Goal: Entertainment & Leisure: Browse casually

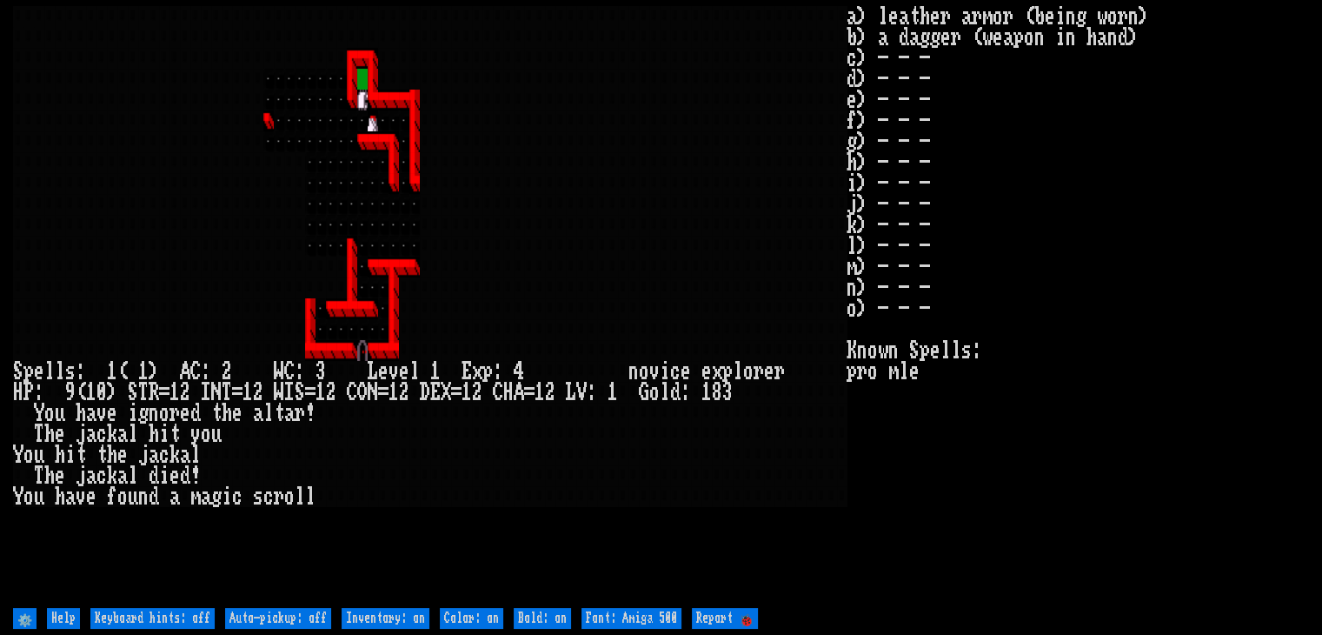
type off "Auto-pickup: on"
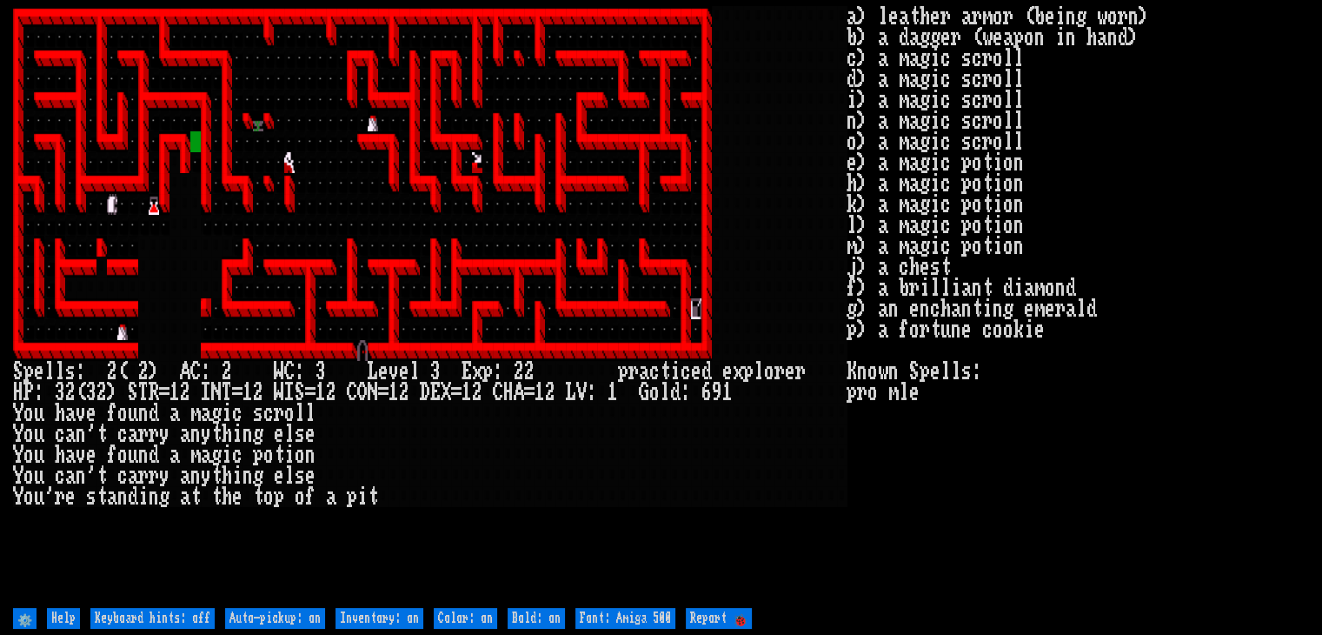
type off "Auto-pickup: off"
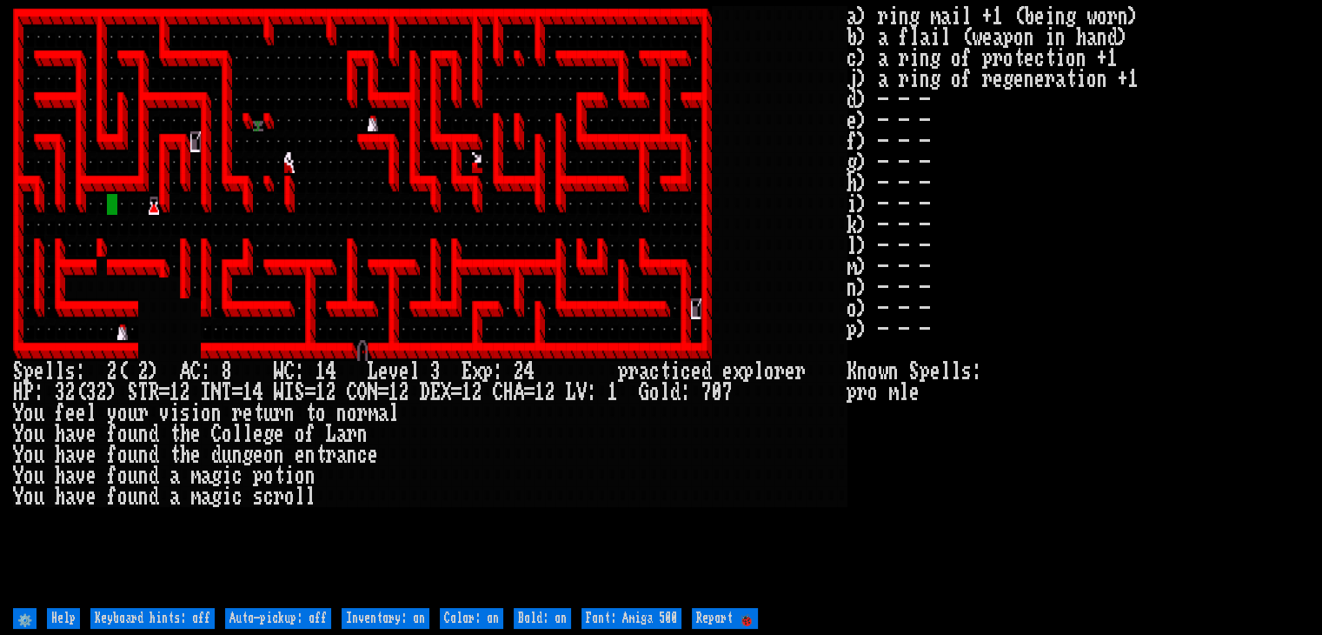
type off "Auto-pickup: on"
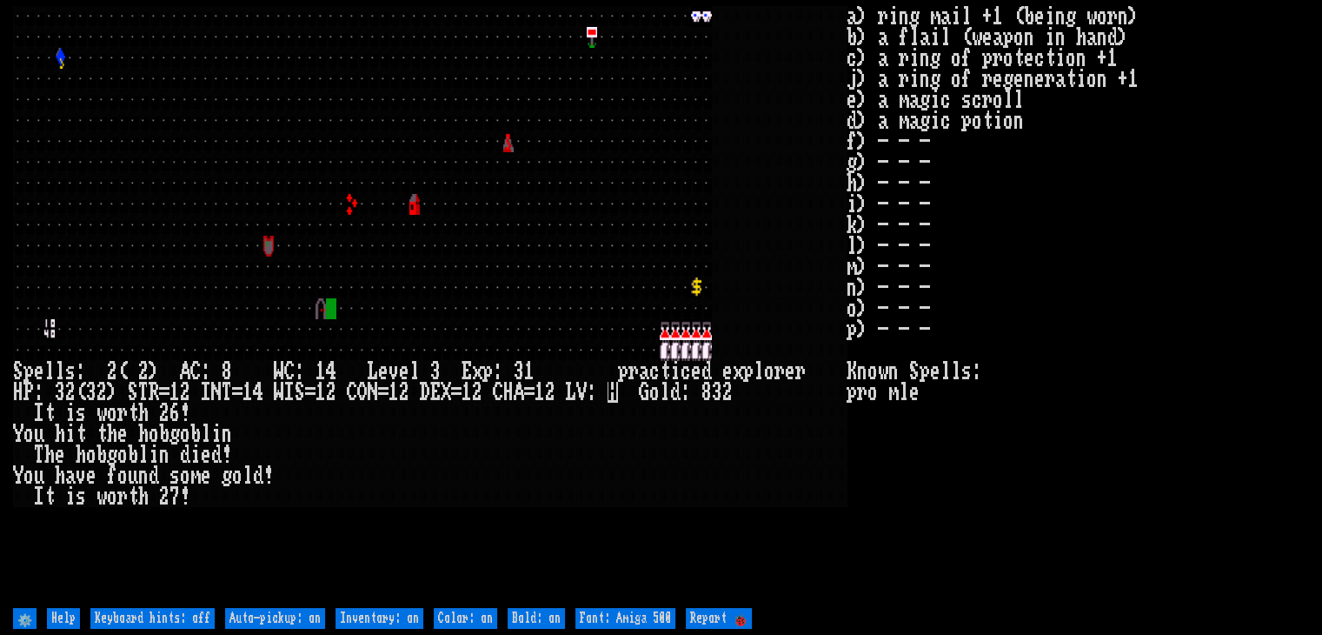
type off "Auto-pickup: off"
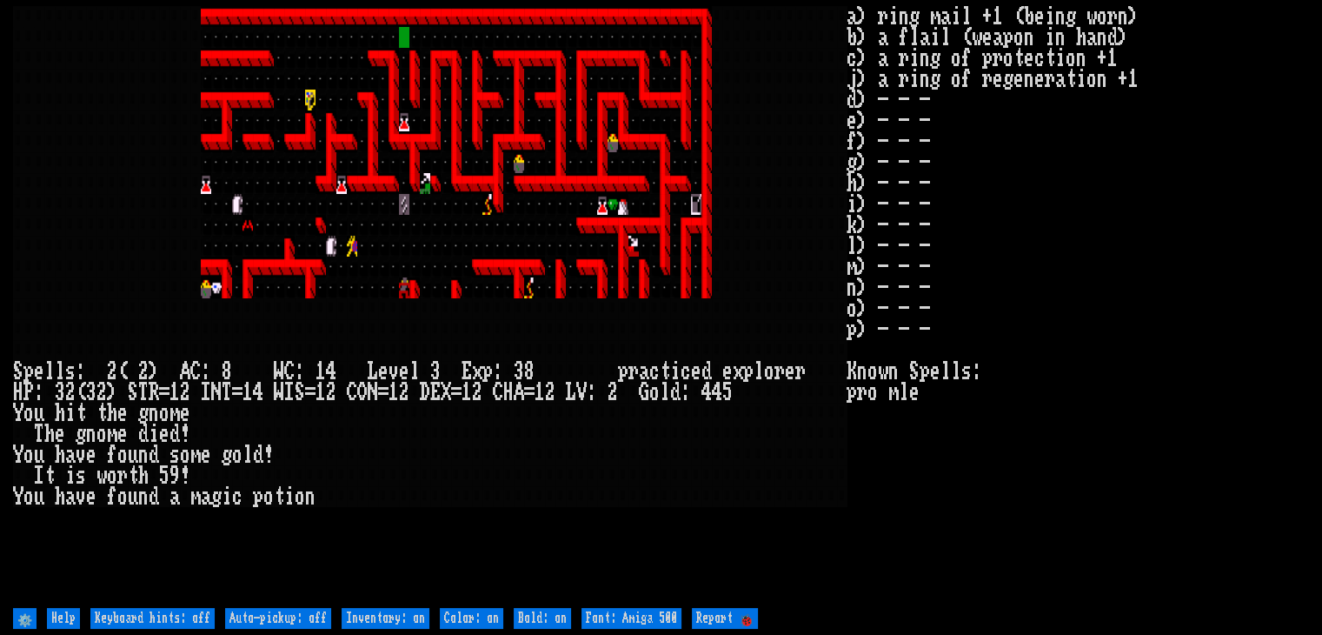
type off "Auto-pickup: on"
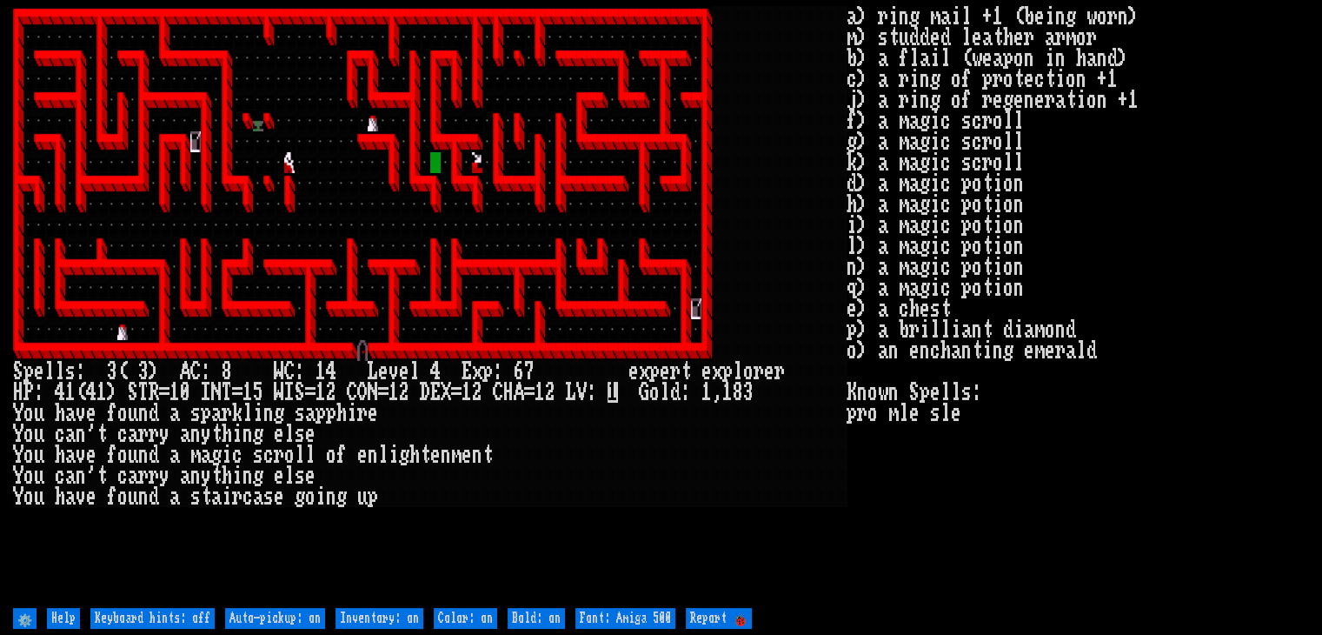
click at [599, 389] on div at bounding box center [602, 392] width 10 height 21
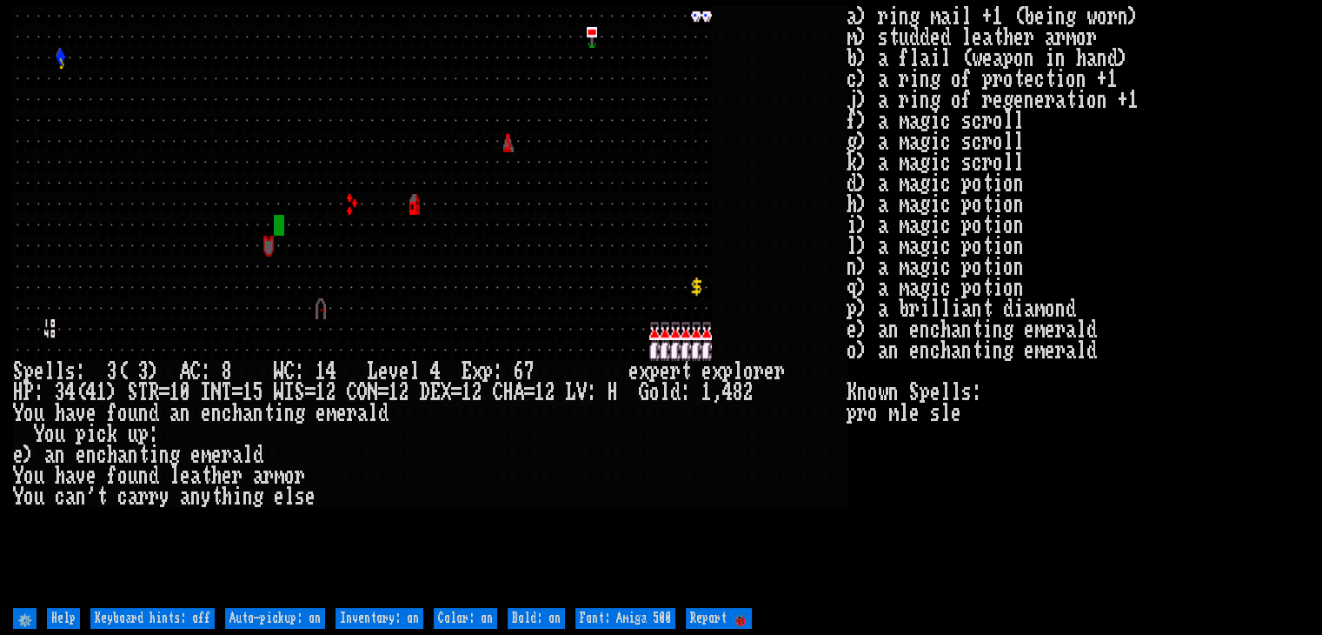
type off "Auto-pickup: off"
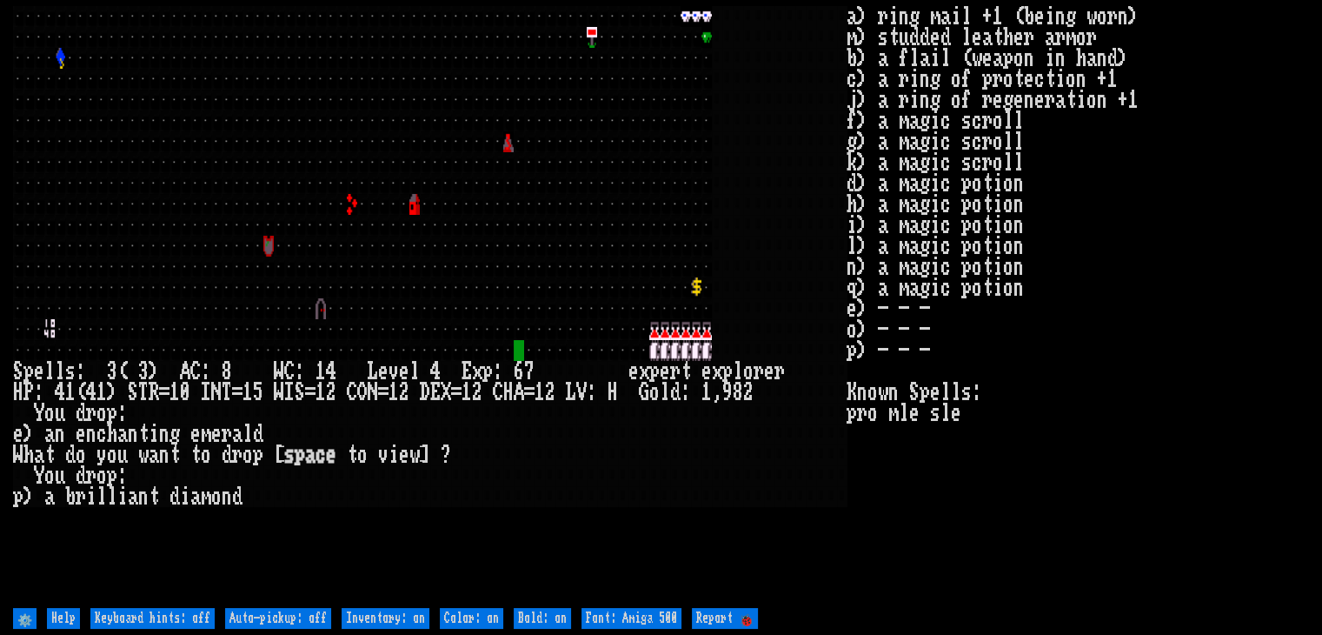
type off "Auto-pickup: on"
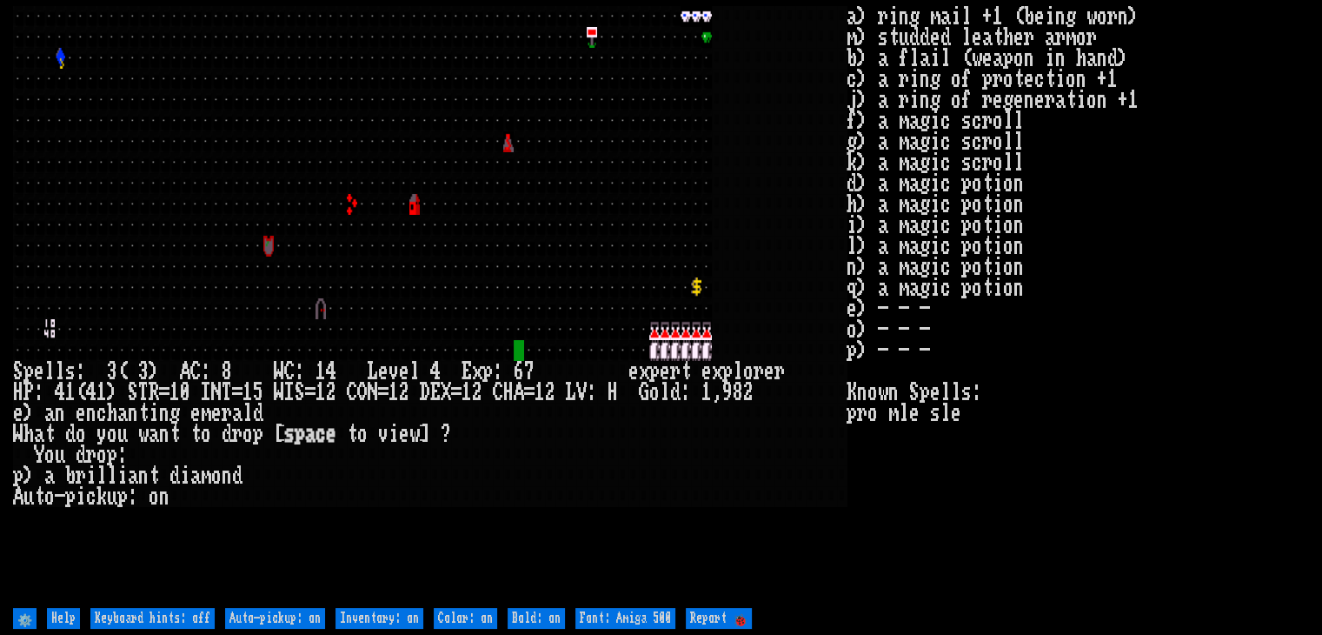
type off "Auto-pickup: off"
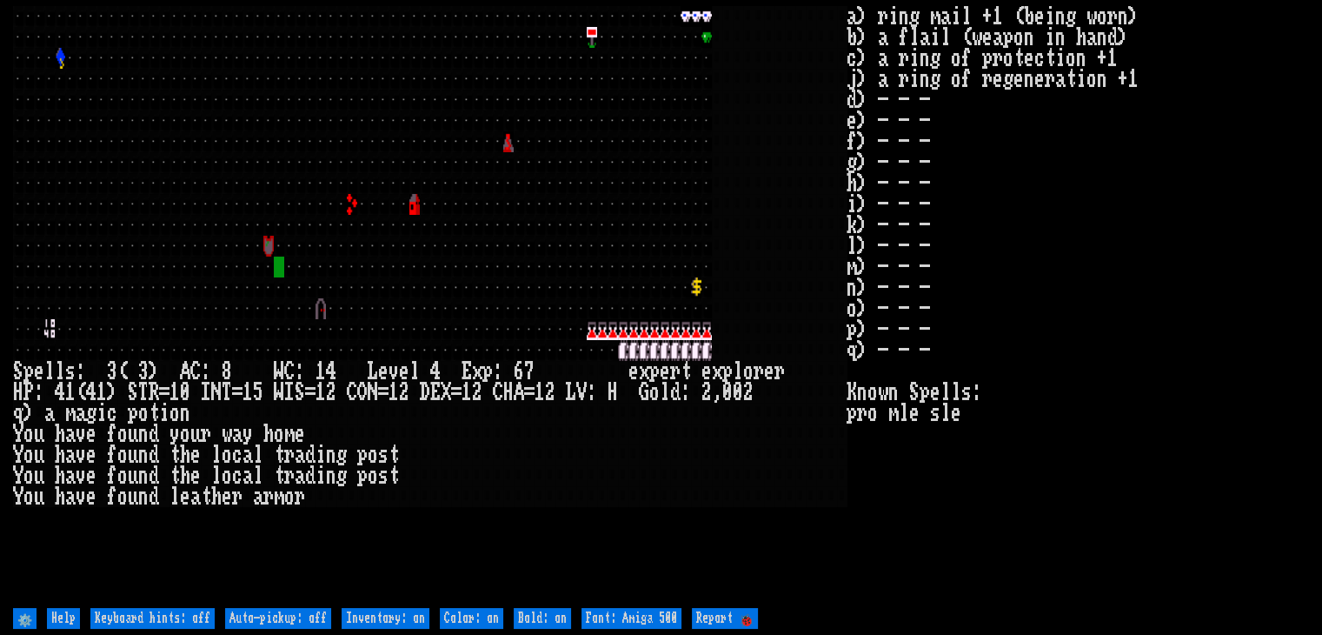
type off "Auto-pickup: on"
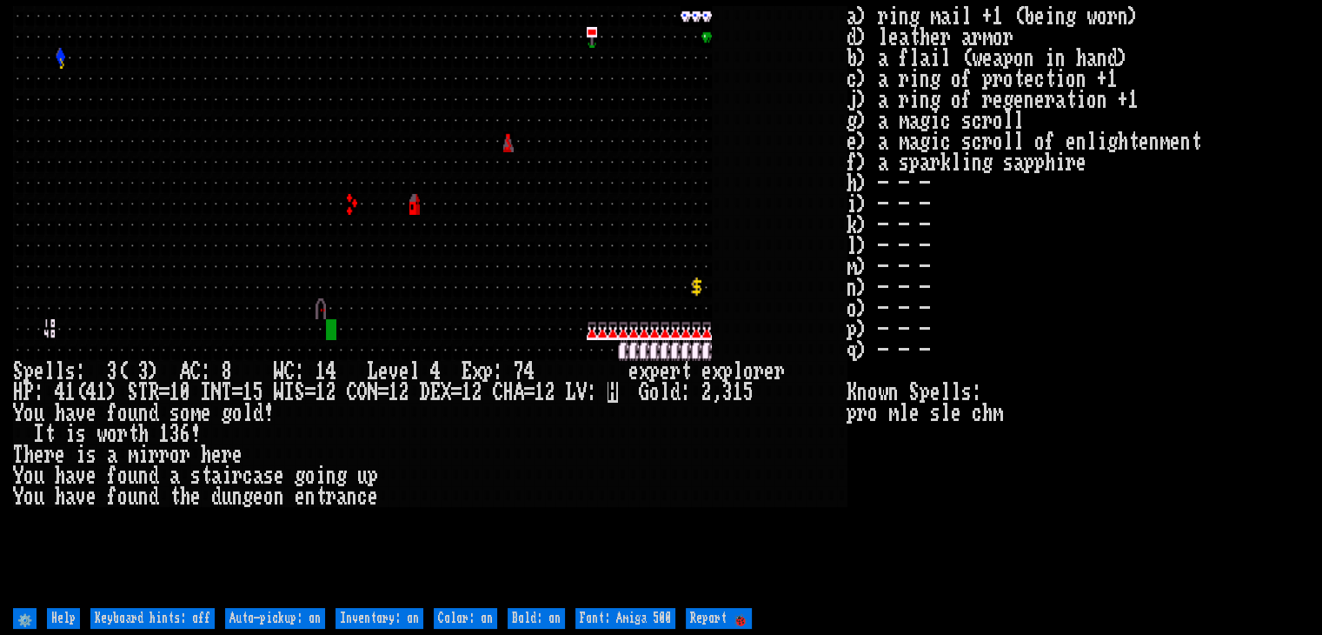
type off "Auto-pickup: off"
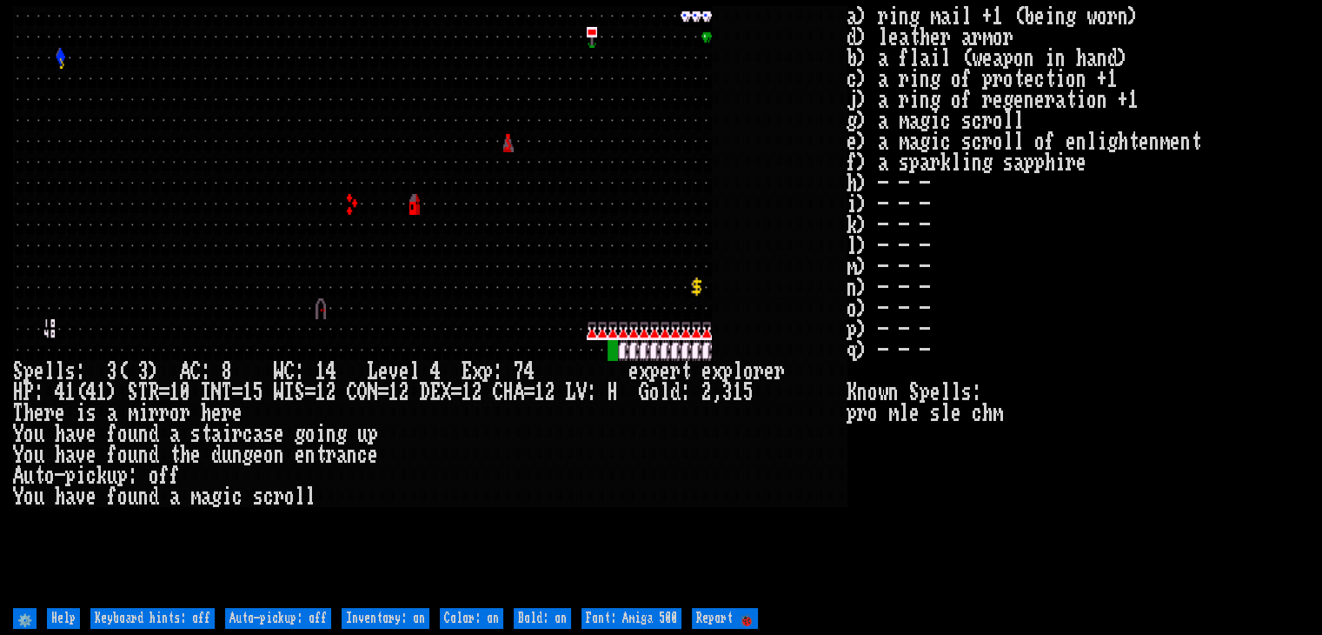
click at [599, 389] on div at bounding box center [602, 392] width 10 height 21
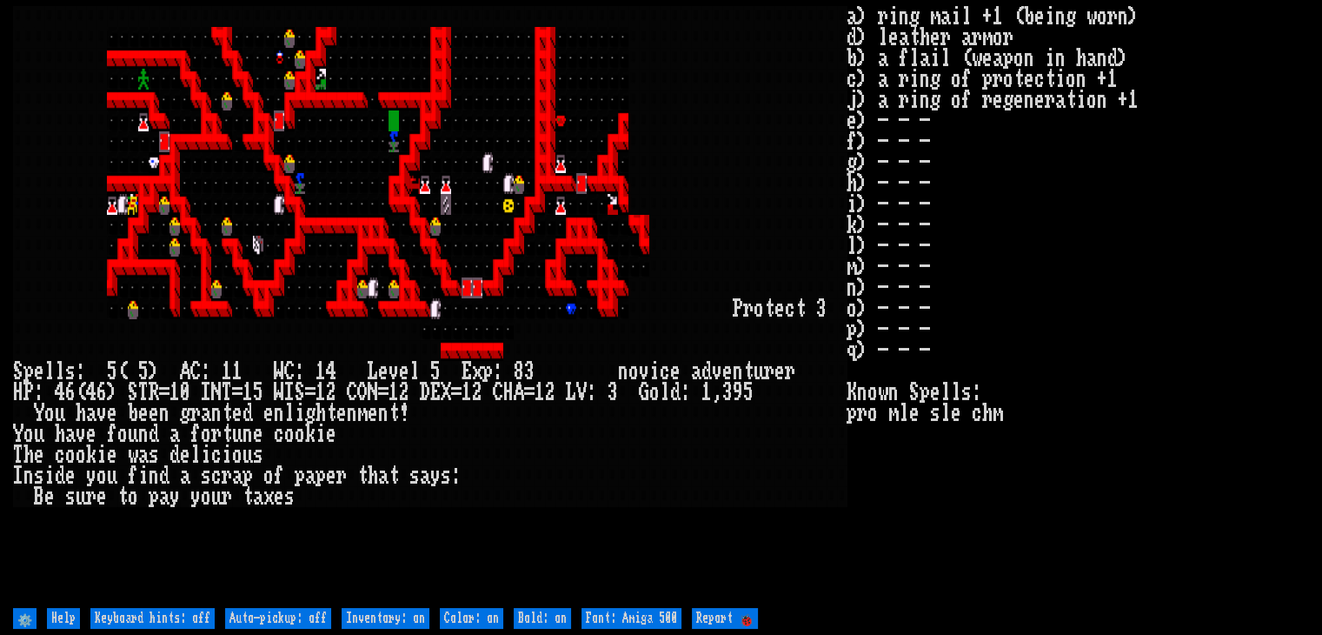
type off "Auto-pickup: on"
